Goal: Ask a question: Seek information or help from site administrators or community

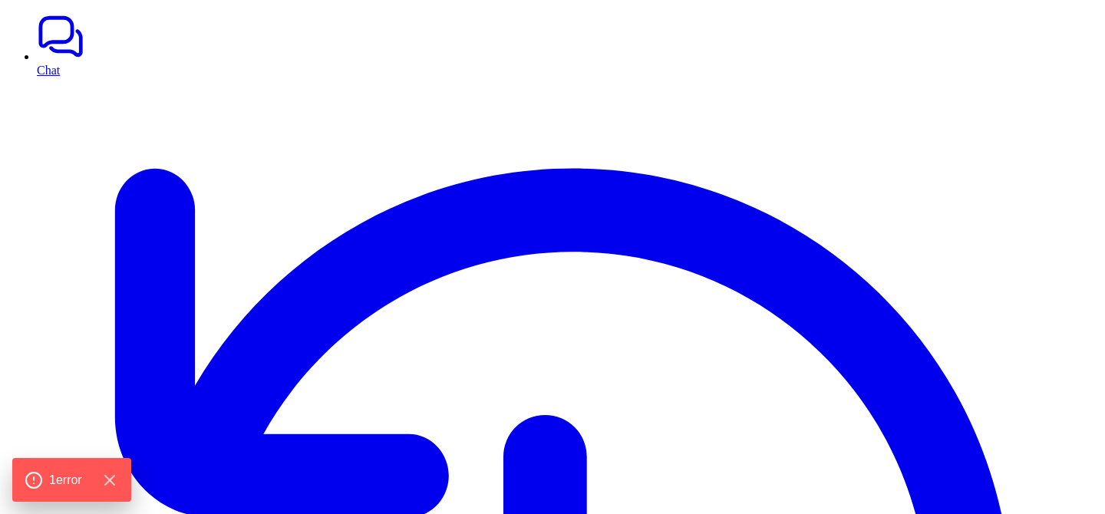
click at [46, 58] on link "Chat" at bounding box center [568, 44] width 1062 height 64
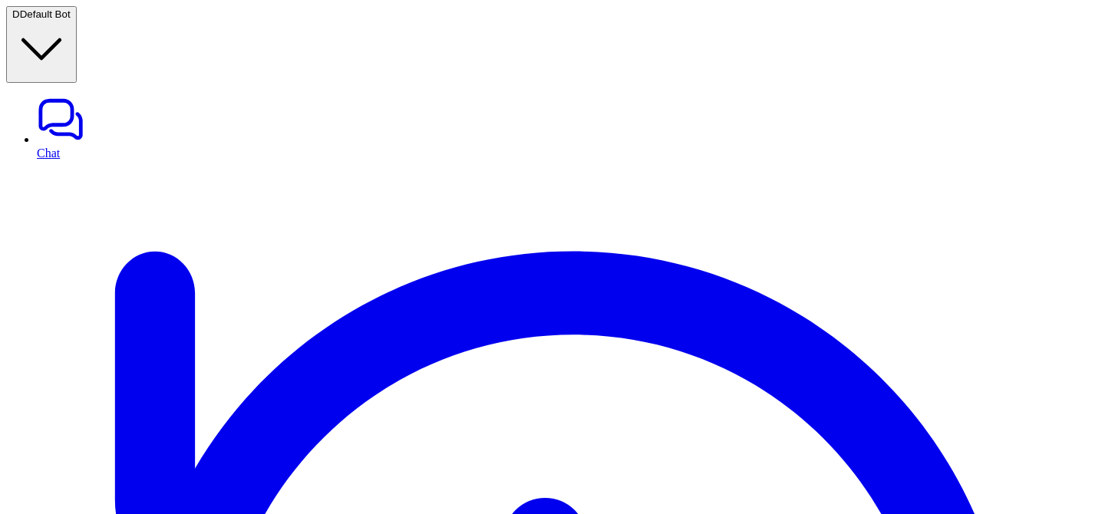
click at [71, 95] on link "Chat" at bounding box center [568, 127] width 1062 height 64
type textarea "**********"
